Goal: Transaction & Acquisition: Purchase product/service

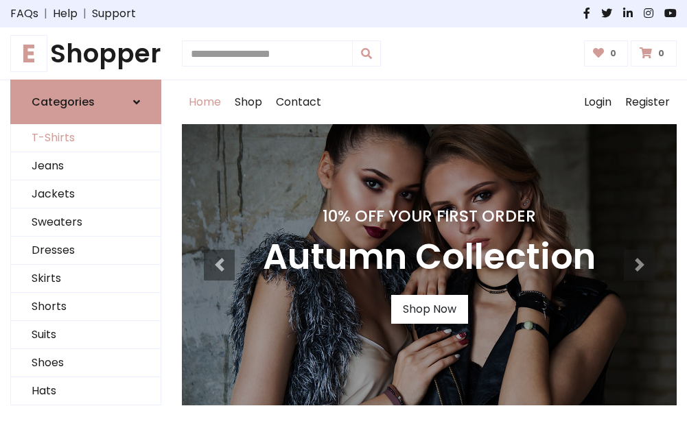
click at [86, 139] on link "T-Shirts" at bounding box center [86, 138] width 150 height 28
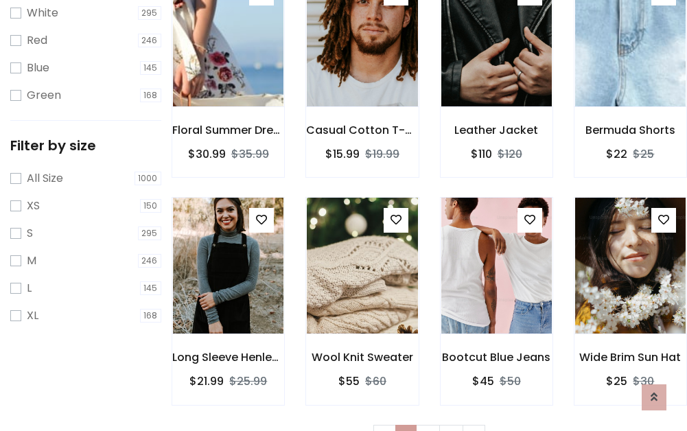
scroll to position [25, 0]
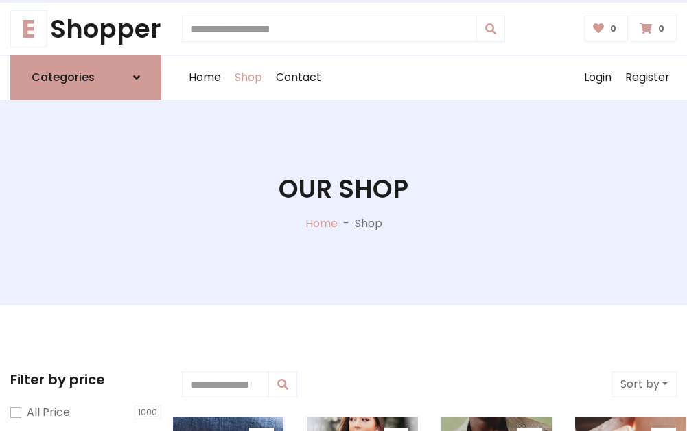
click at [343, 203] on h1 "Our Shop" at bounding box center [344, 189] width 130 height 30
click at [429, 78] on div "Home Shop Contact Log out Login Register" at bounding box center [429, 78] width 495 height 44
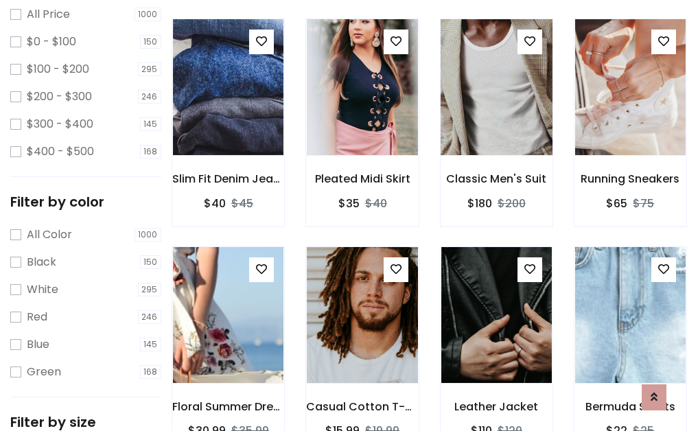
click at [496, 113] on img at bounding box center [497, 87] width 133 height 330
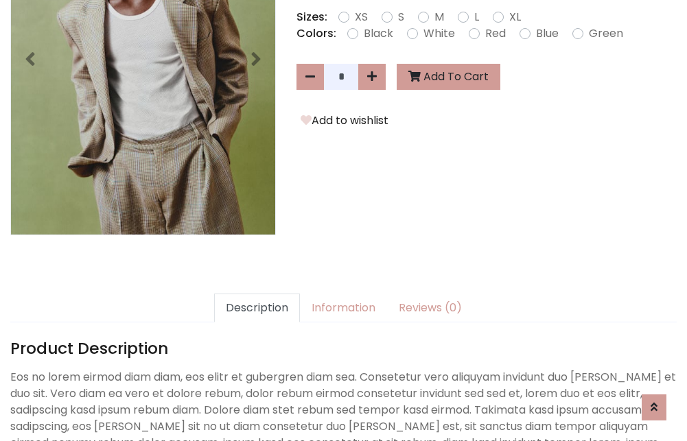
scroll to position [336, 0]
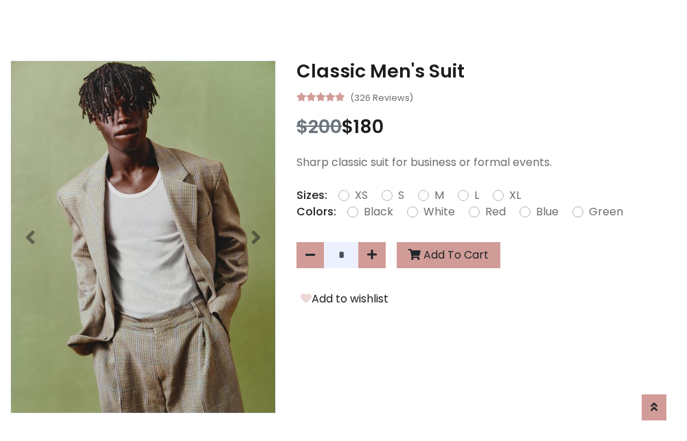
click at [487, 71] on h3 "Classic Men's Suit" at bounding box center [487, 71] width 380 height 22
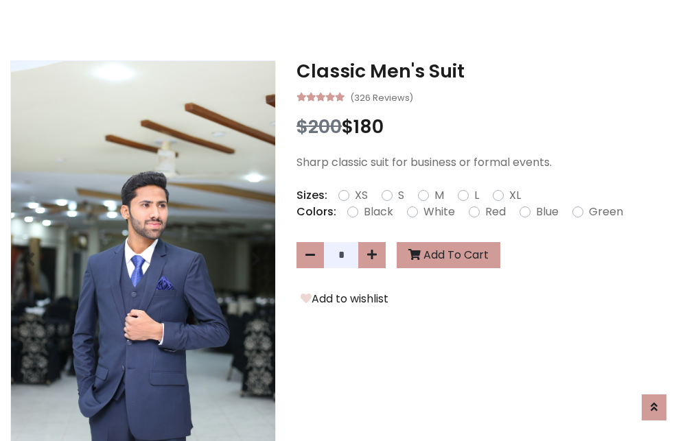
click at [487, 71] on h3 "Classic Men's Suit" at bounding box center [487, 71] width 380 height 22
